Goal: Task Accomplishment & Management: Manage account settings

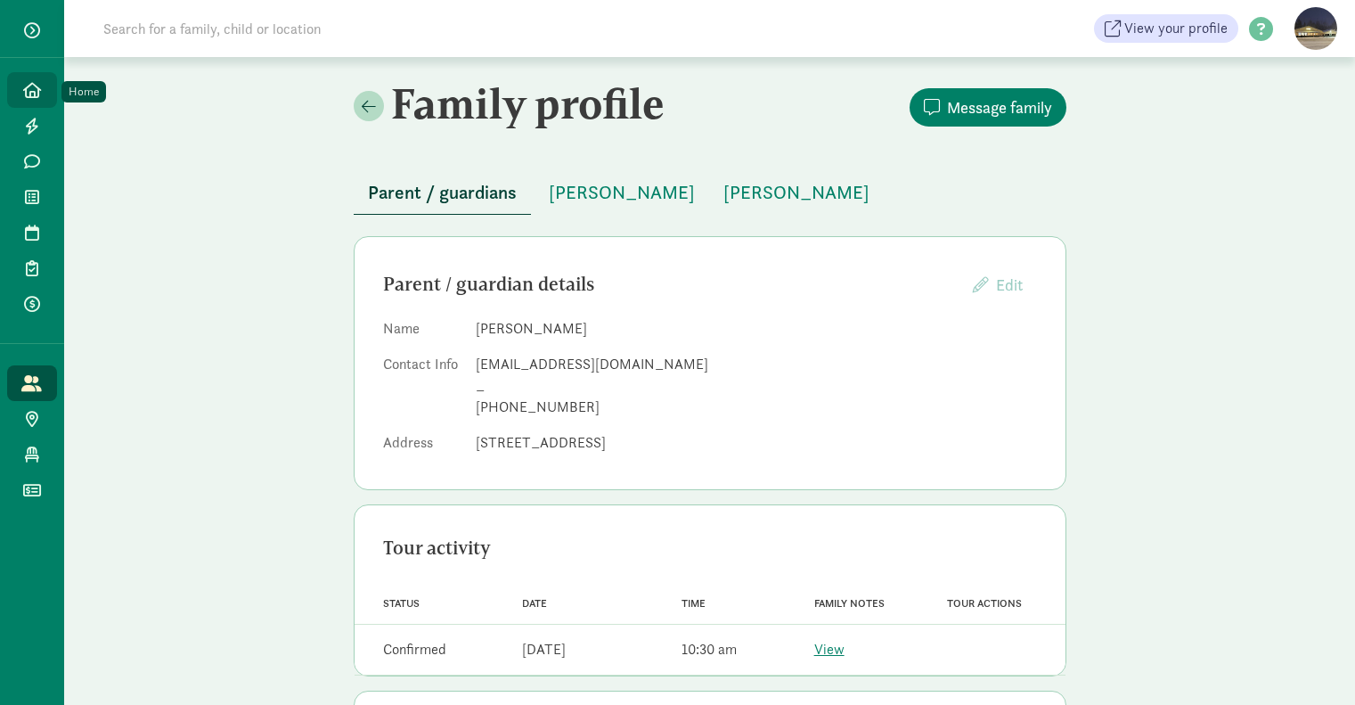
click at [39, 94] on icon at bounding box center [32, 90] width 18 height 16
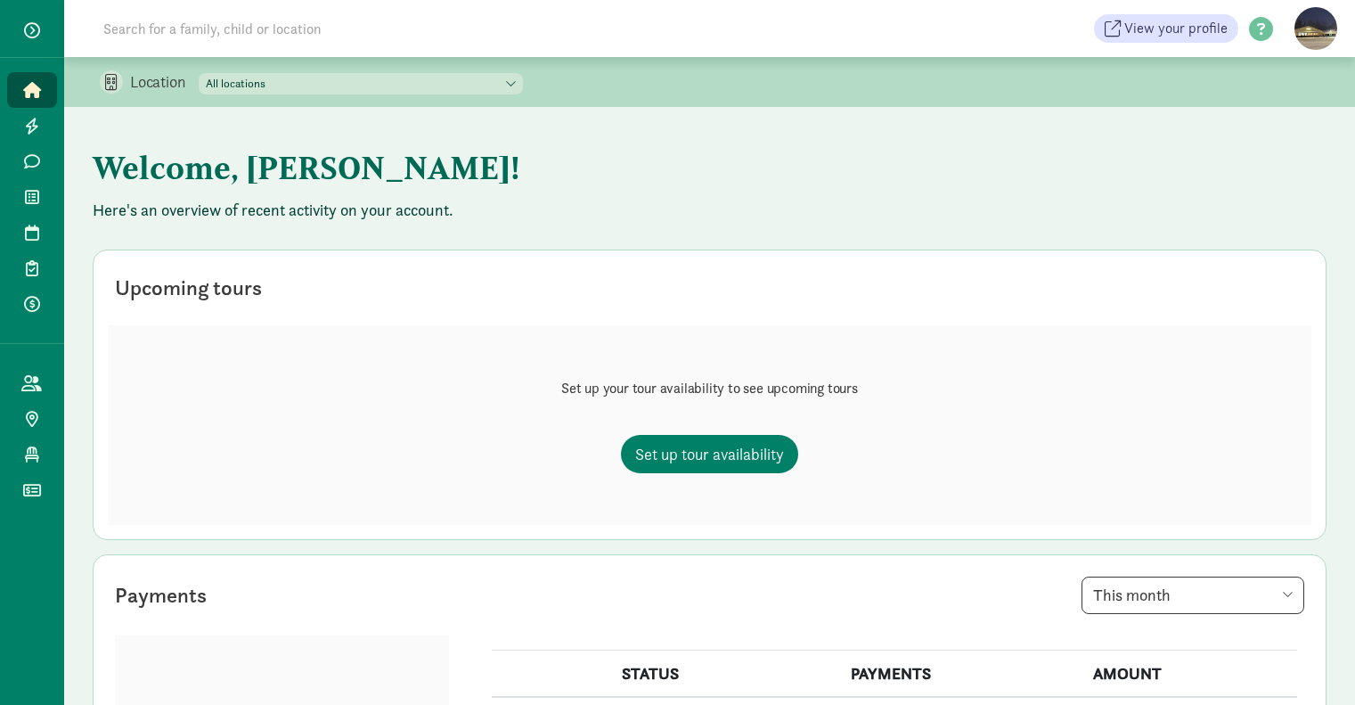
click at [298, 25] on input at bounding box center [343, 29] width 500 height 36
click at [21, 206] on link "Waitlist" at bounding box center [32, 197] width 50 height 36
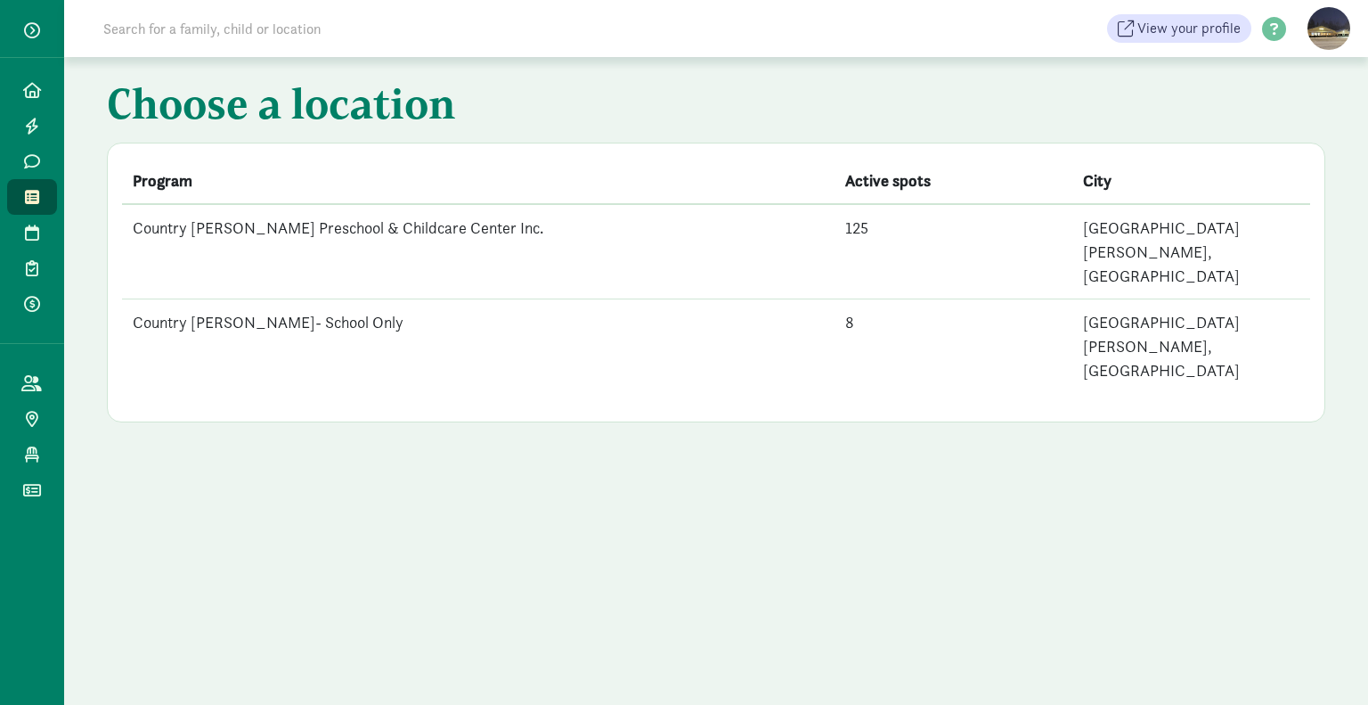
click at [343, 233] on td "Country [PERSON_NAME] Preschool & Childcare Center Inc." at bounding box center [478, 251] width 713 height 95
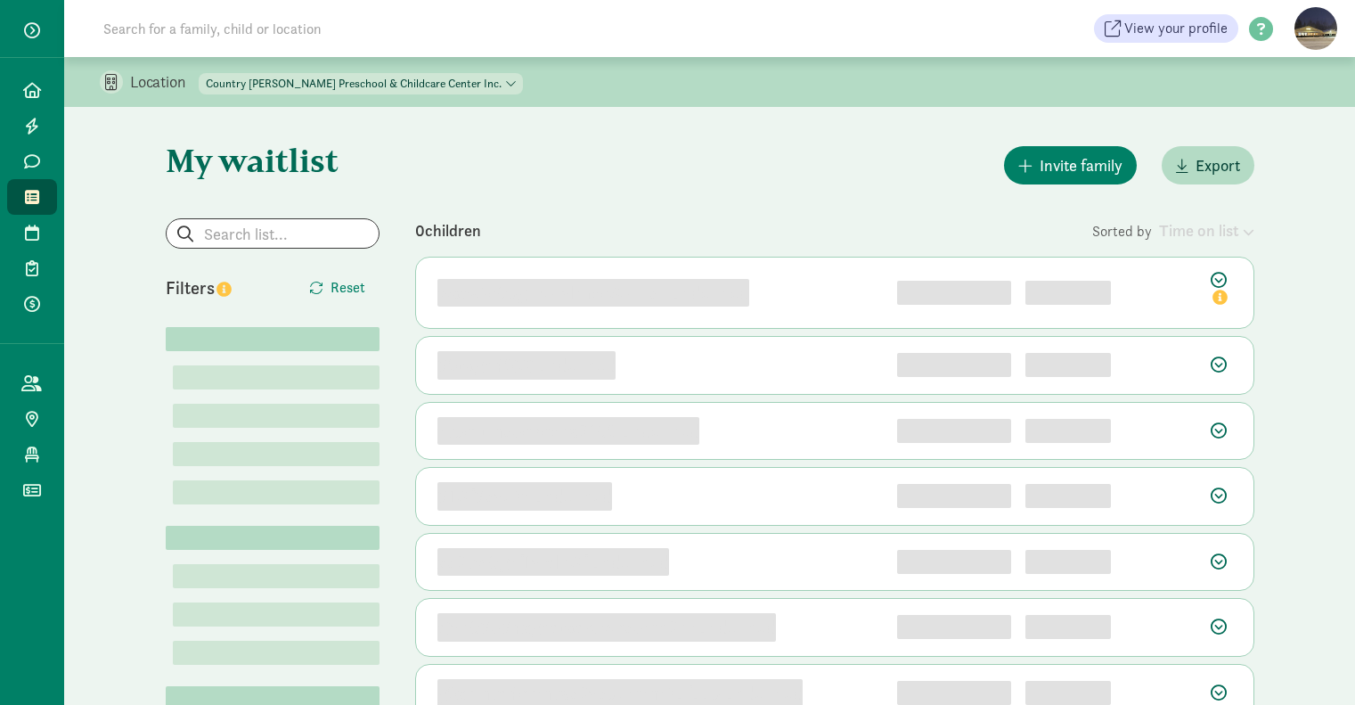
click at [272, 38] on input at bounding box center [343, 29] width 500 height 36
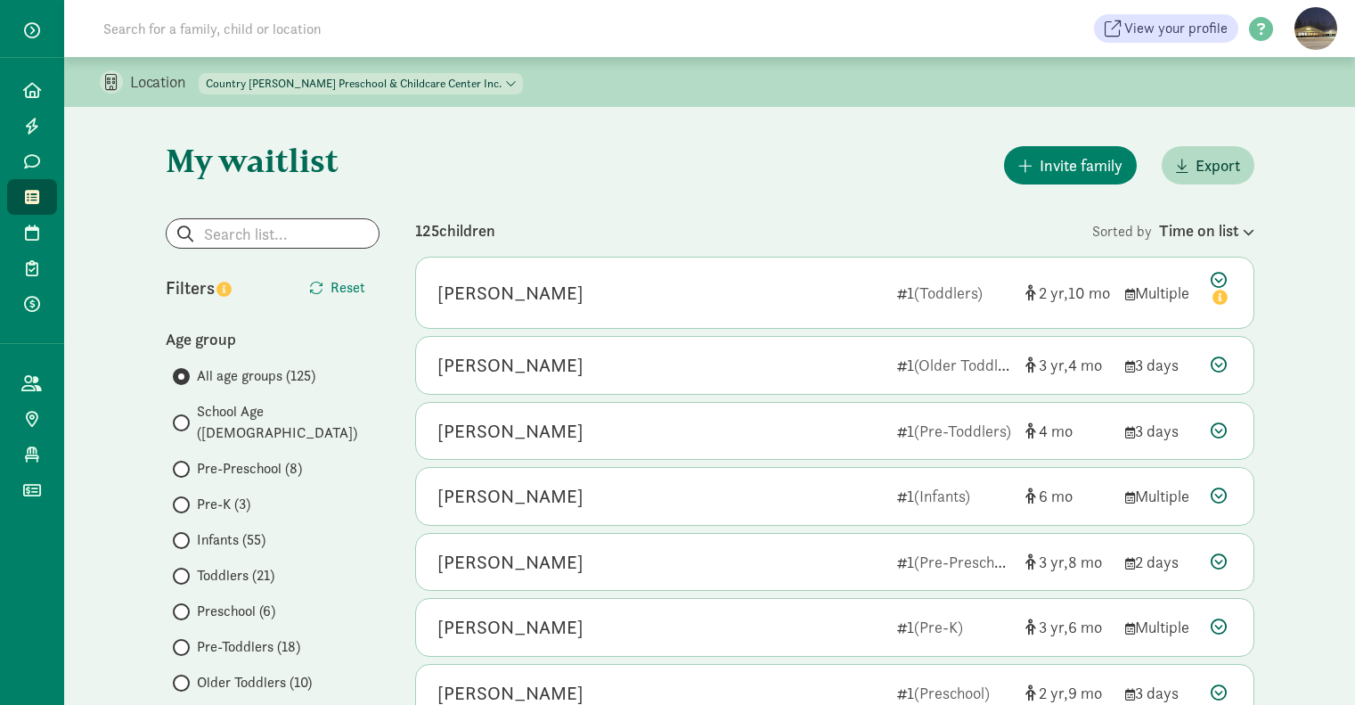
click at [264, 40] on input at bounding box center [343, 29] width 500 height 36
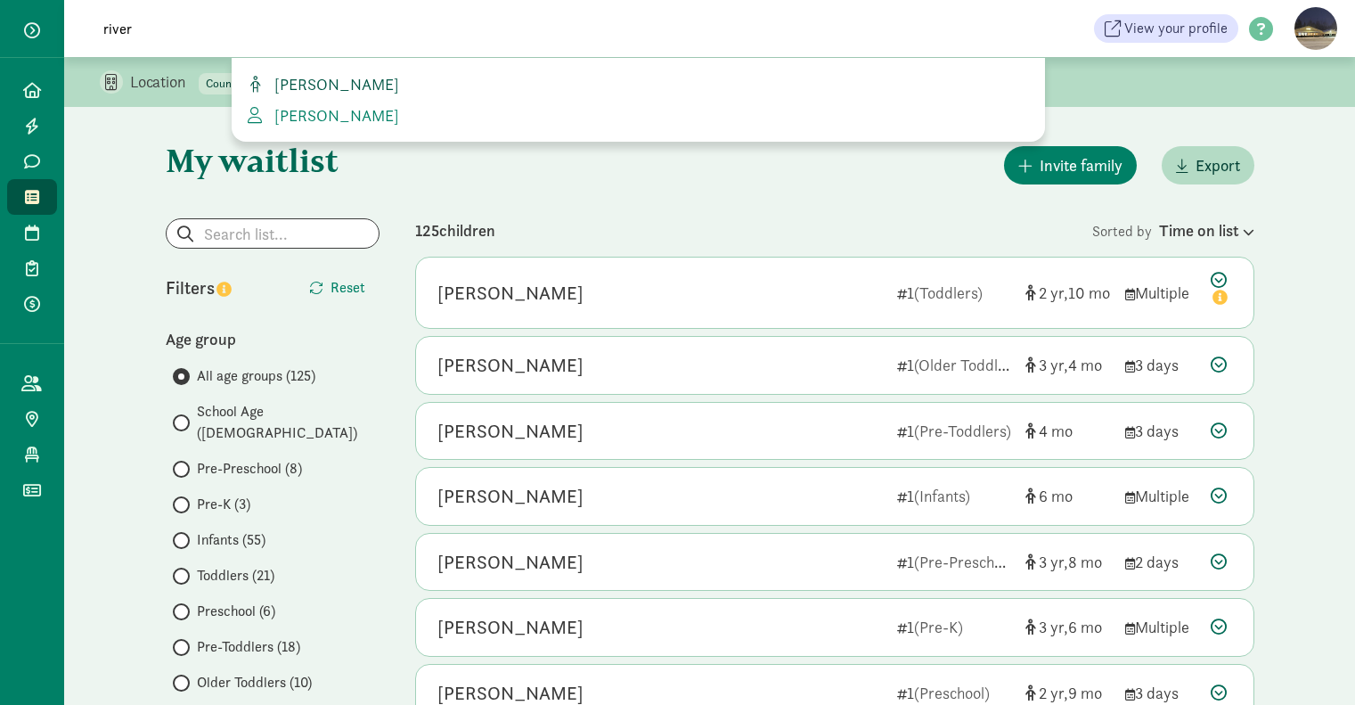
type input "river"
click at [339, 84] on span "[PERSON_NAME]" at bounding box center [333, 84] width 132 height 20
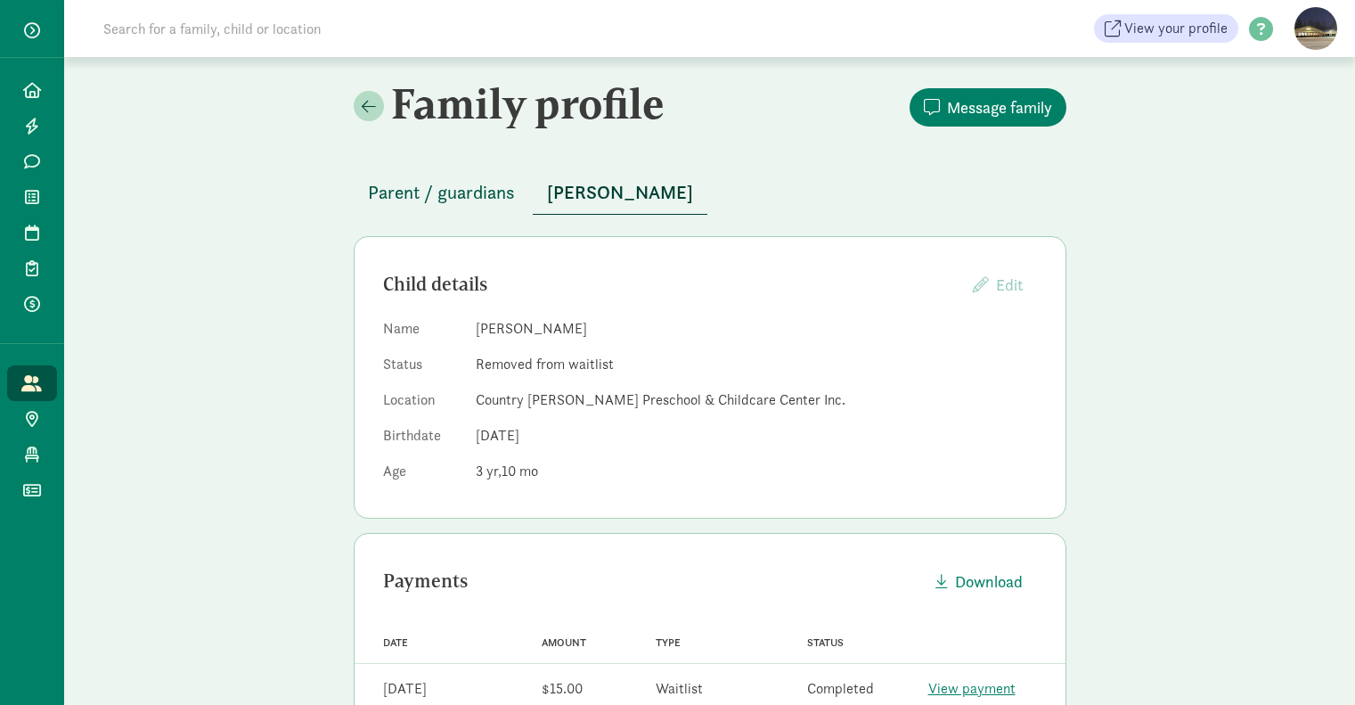
click at [409, 191] on span "Parent / guardians" at bounding box center [441, 192] width 147 height 29
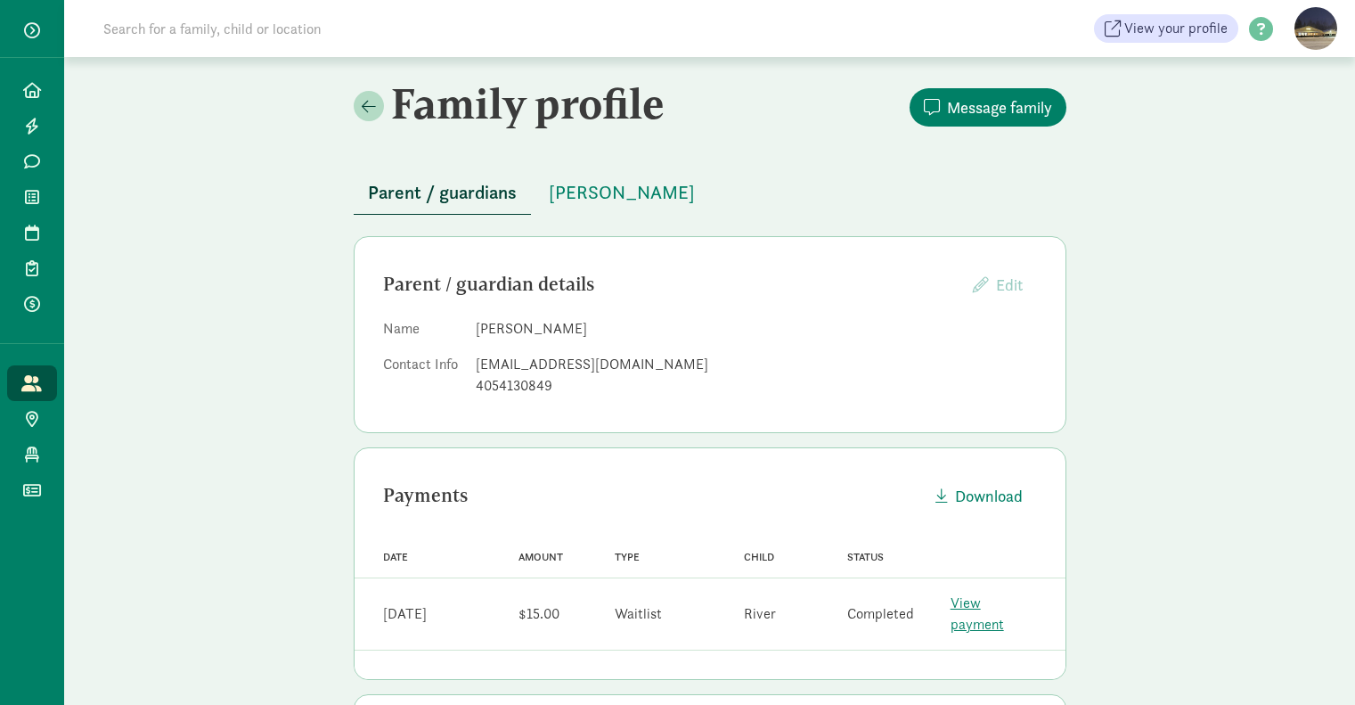
click at [584, 370] on div "doratangyiyi@gmail.com" at bounding box center [756, 364] width 561 height 21
click at [584, 365] on div "doratangyiyi@gmail.com" at bounding box center [756, 364] width 561 height 21
copy dd "doratangyiyi@gmail.com"
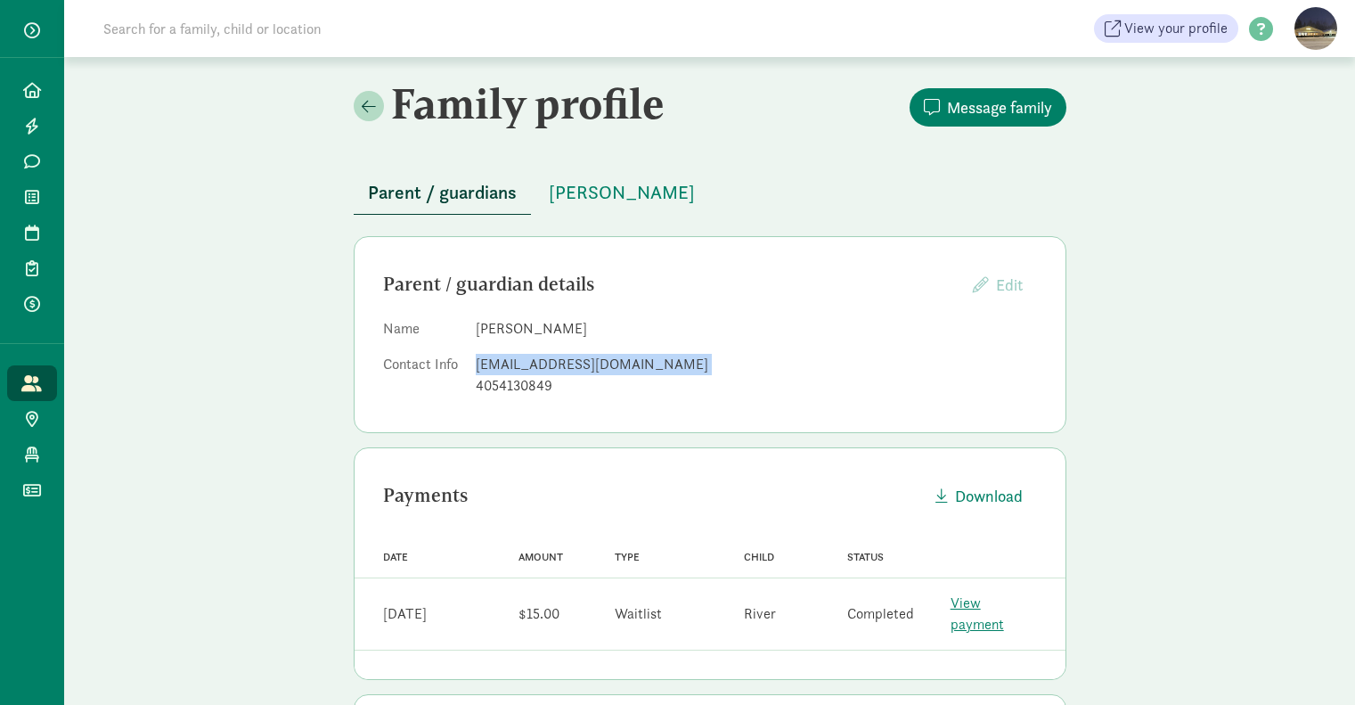
copy dd "doratangyiyi@gmail.com"
click at [490, 334] on dd "Linyi Tang" at bounding box center [756, 328] width 561 height 21
copy dd "Linyi"
click at [579, 298] on div "Parent / guardian details Edit Providers cannot edit parents who have created a…" at bounding box center [710, 284] width 654 height 38
